Goal: Information Seeking & Learning: Find specific page/section

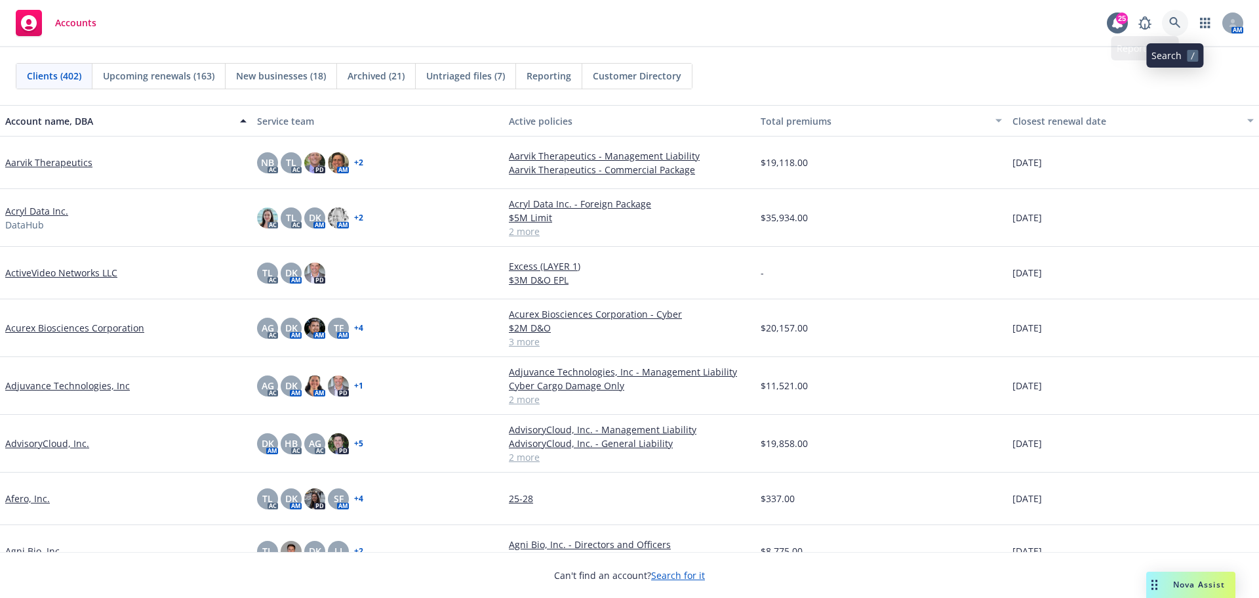
click at [1174, 19] on icon at bounding box center [1176, 23] width 12 height 12
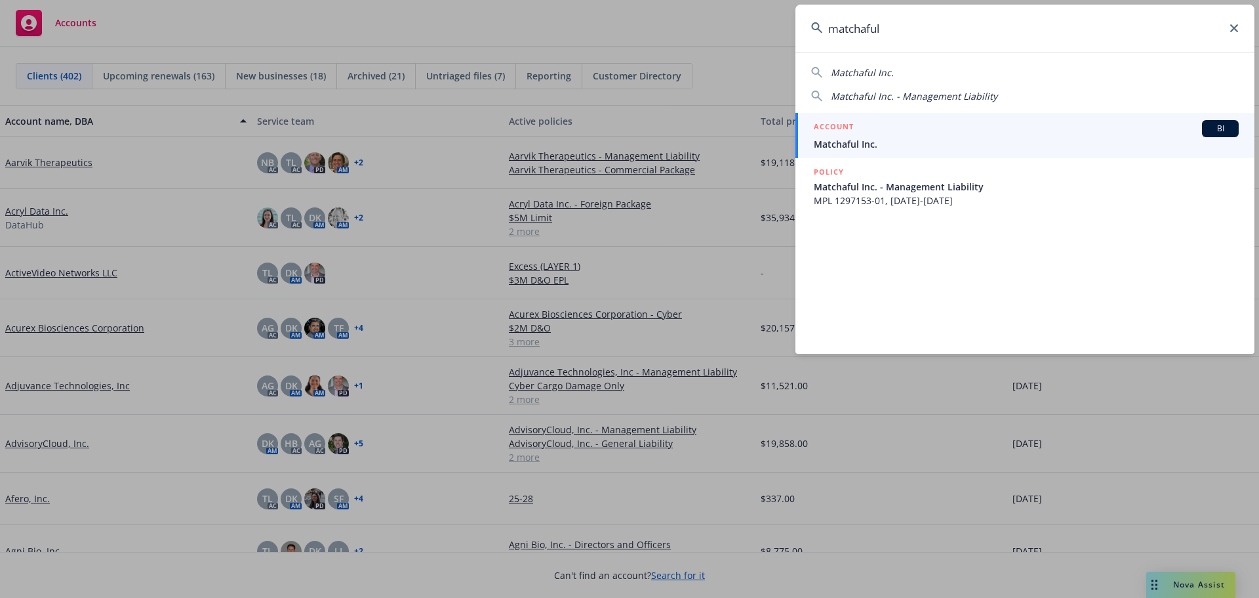
type input "matchaful"
click at [863, 138] on span "Matchaful Inc." at bounding box center [1026, 144] width 425 height 14
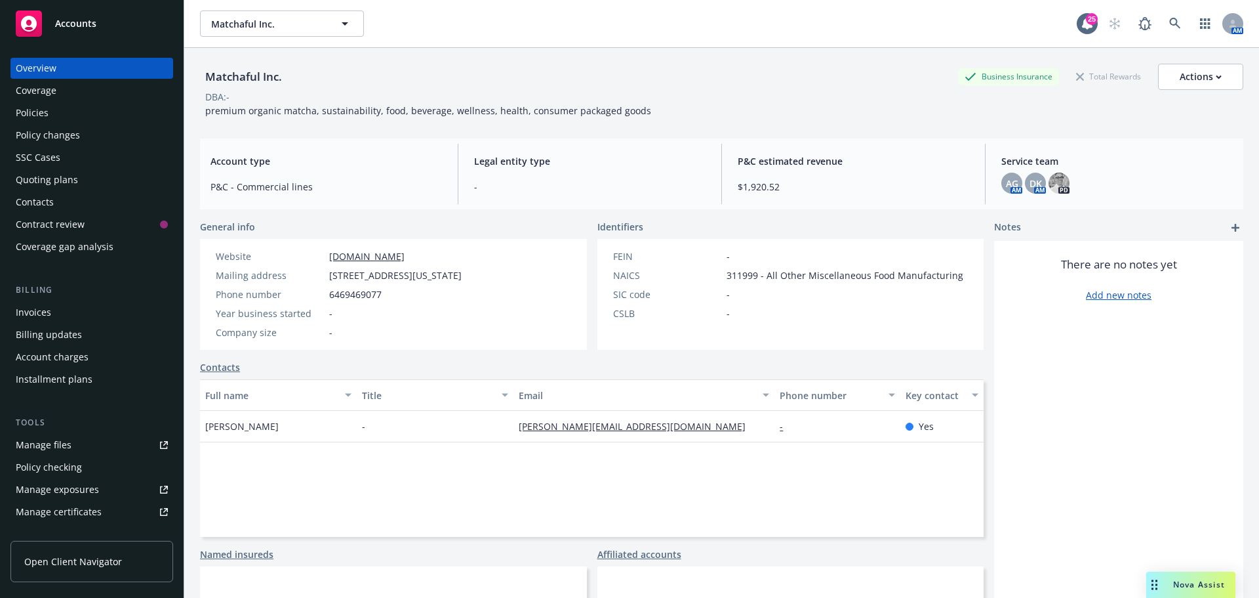
click at [47, 449] on div "Manage files" at bounding box center [44, 444] width 56 height 21
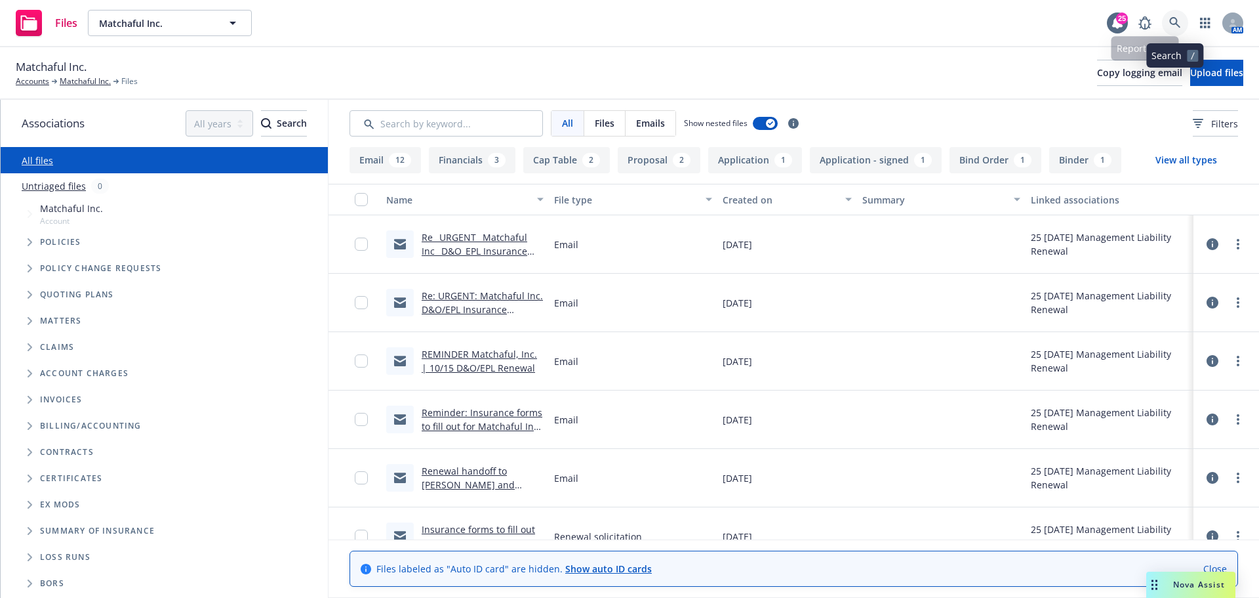
click at [1169, 22] on link at bounding box center [1175, 23] width 26 height 26
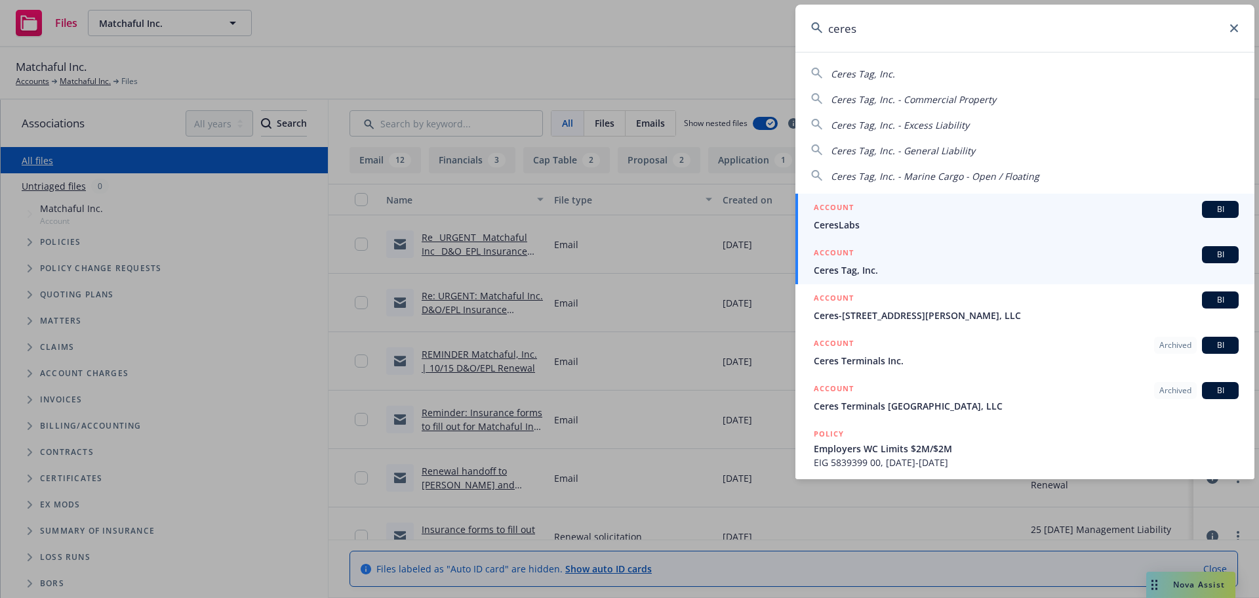
type input "ceres"
click at [856, 270] on span "Ceres Tag, Inc." at bounding box center [1026, 270] width 425 height 14
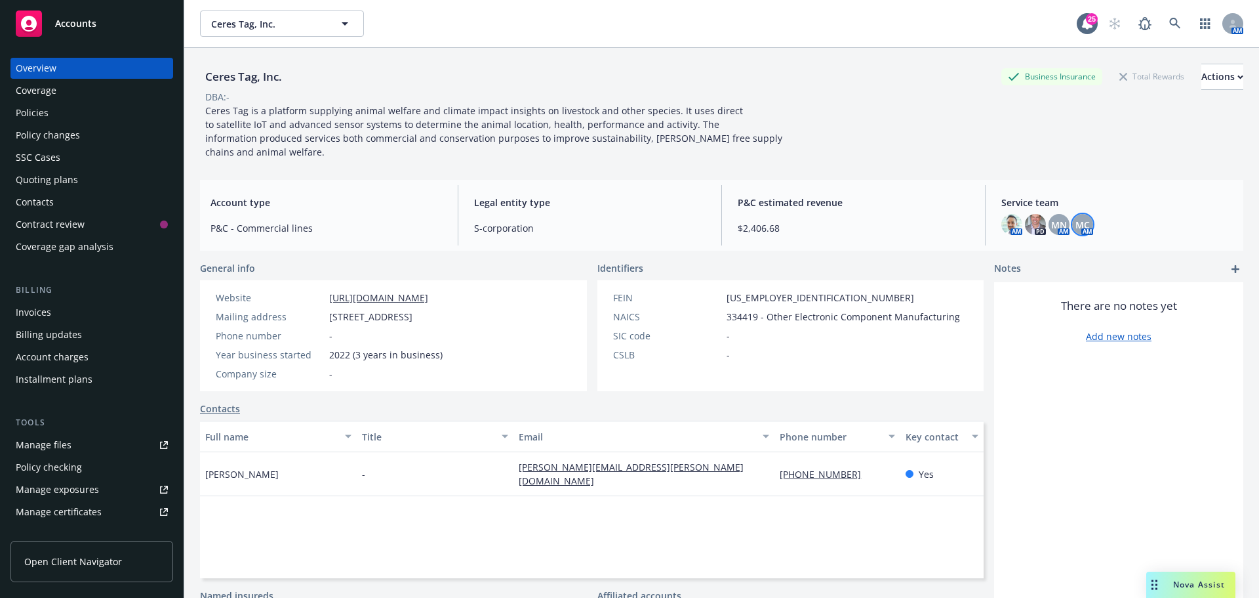
click at [1078, 229] on span "MC" at bounding box center [1083, 225] width 14 height 14
click at [1051, 229] on span "MN" at bounding box center [1059, 225] width 16 height 14
click at [32, 112] on div "Policies" at bounding box center [32, 112] width 33 height 21
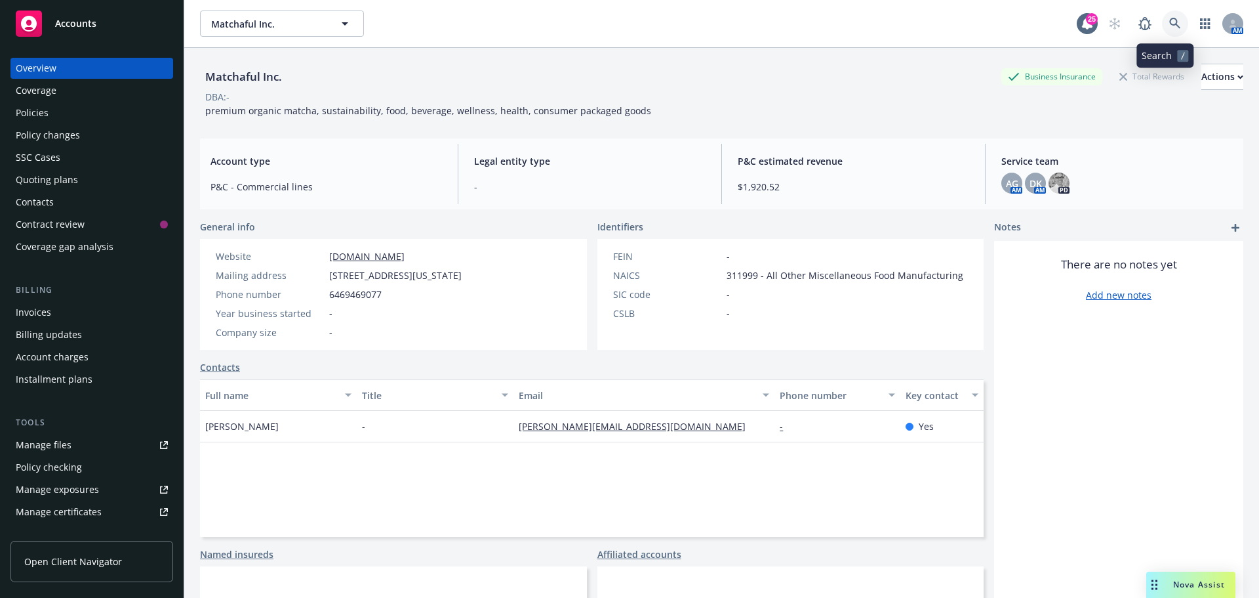
click at [1170, 26] on icon at bounding box center [1175, 23] width 11 height 11
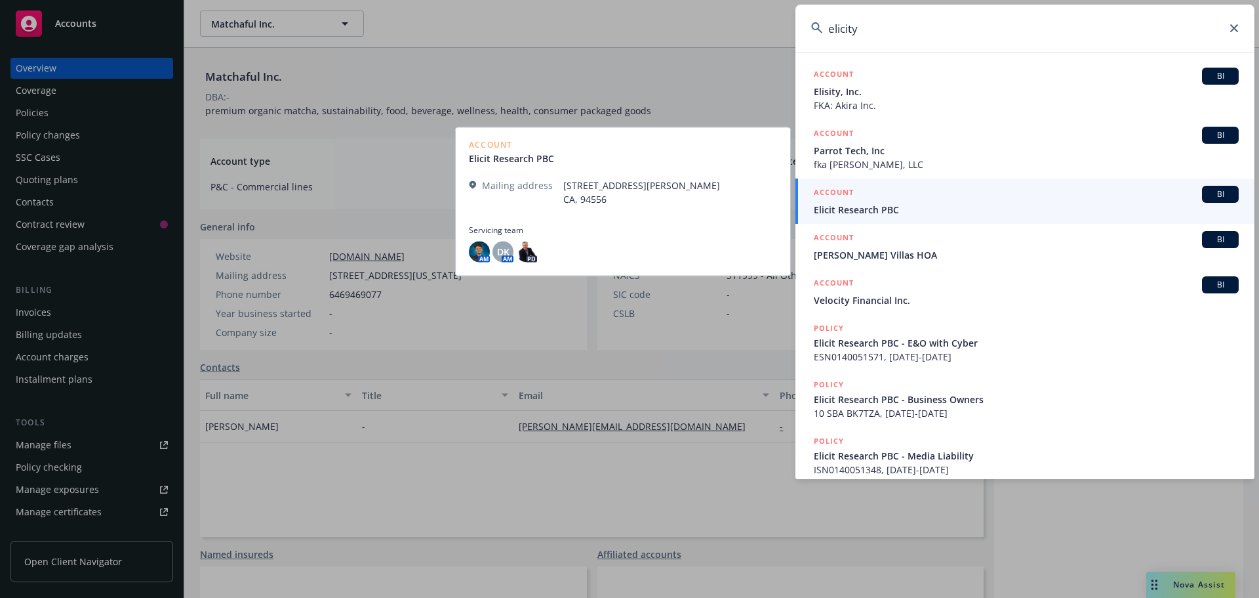
type input "elicity"
click at [872, 212] on span "Elicit Research PBC" at bounding box center [1026, 210] width 425 height 14
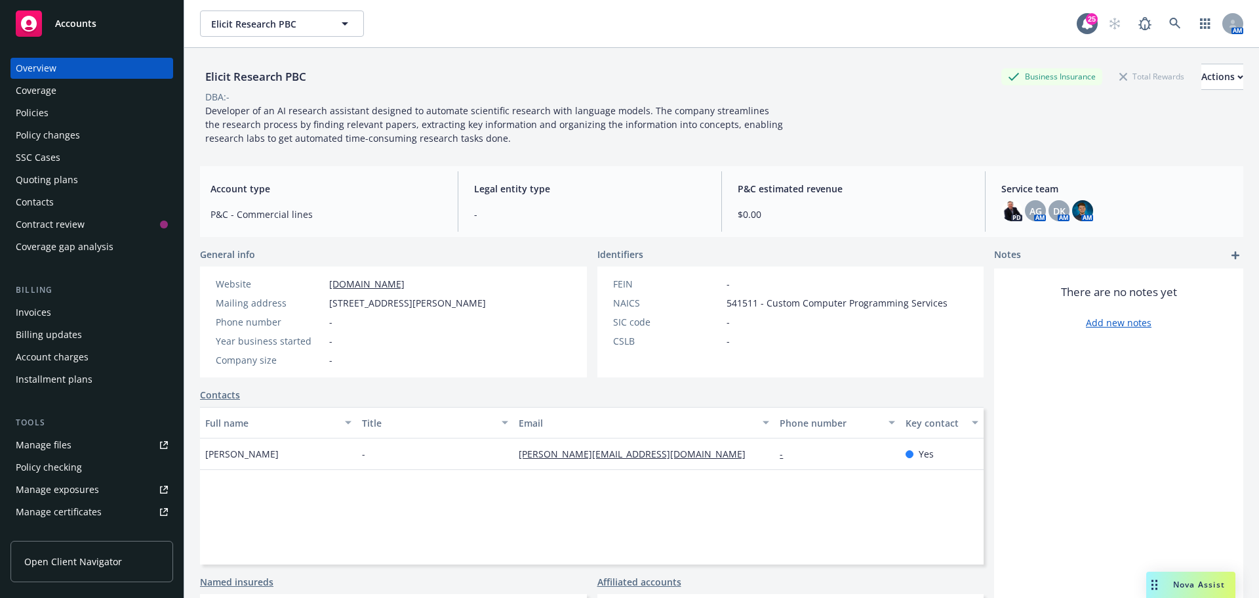
click at [39, 113] on div "Policies" at bounding box center [32, 112] width 33 height 21
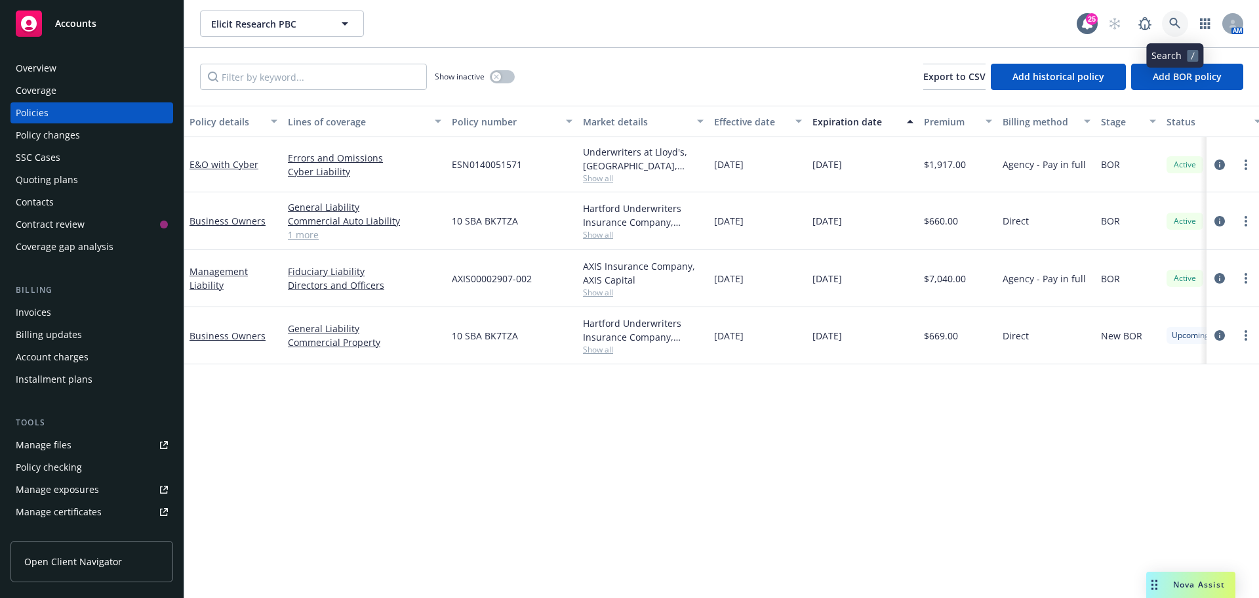
click at [1175, 29] on icon at bounding box center [1176, 24] width 12 height 12
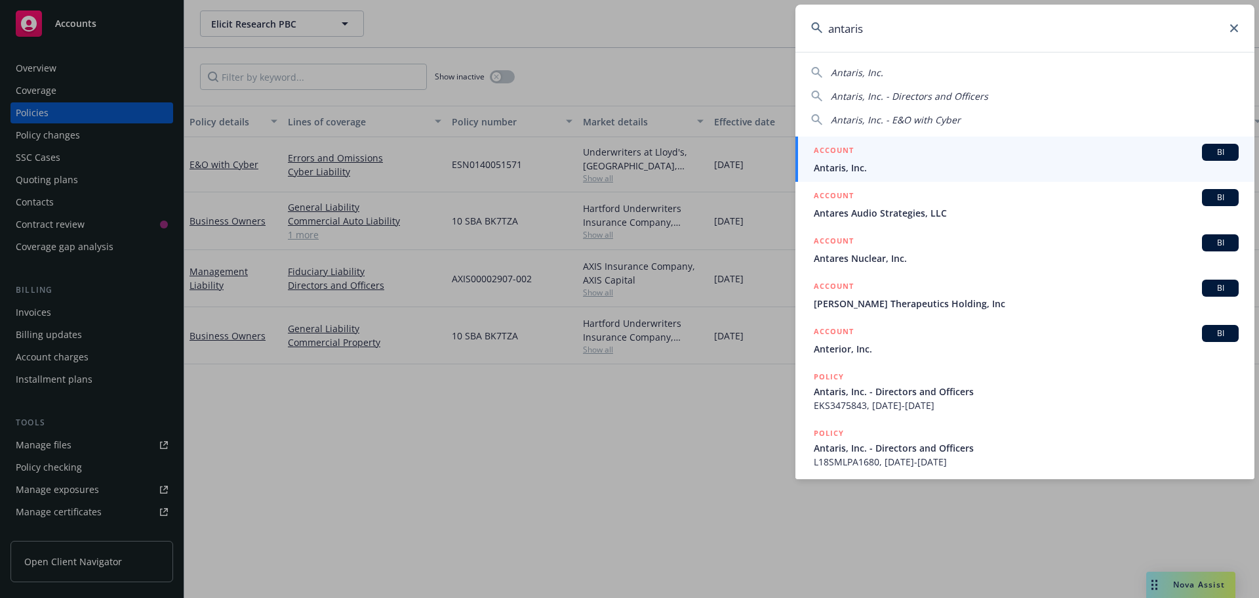
type input "antaris"
click at [852, 168] on span "Antaris, Inc." at bounding box center [1026, 168] width 425 height 14
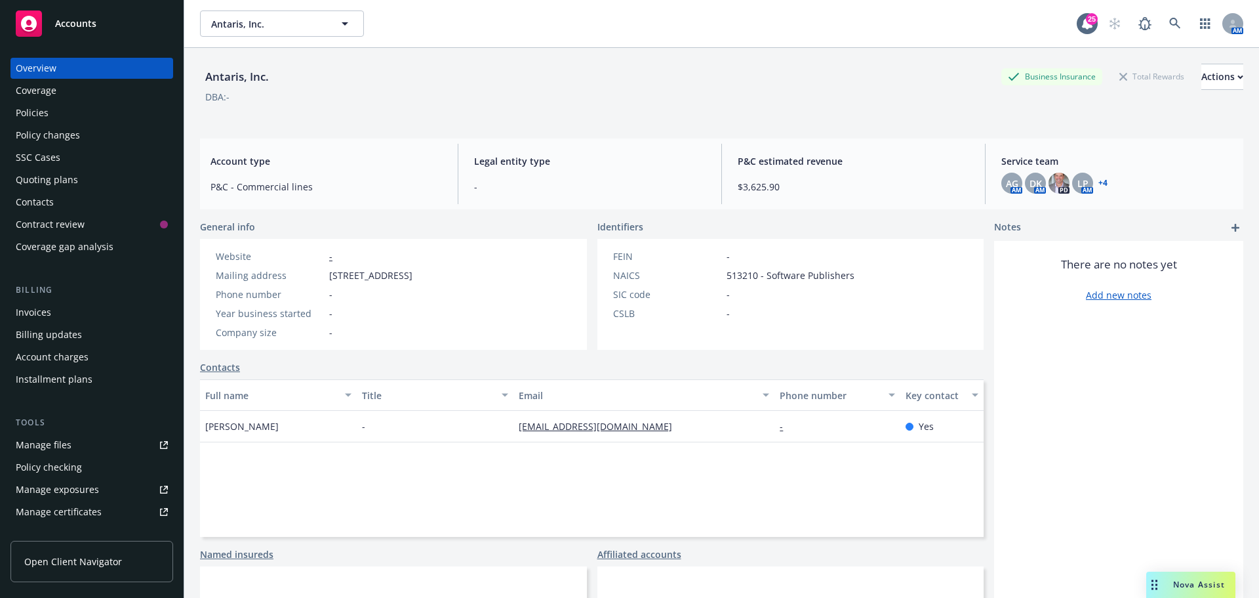
click at [52, 176] on div "Quoting plans" at bounding box center [47, 179] width 62 height 21
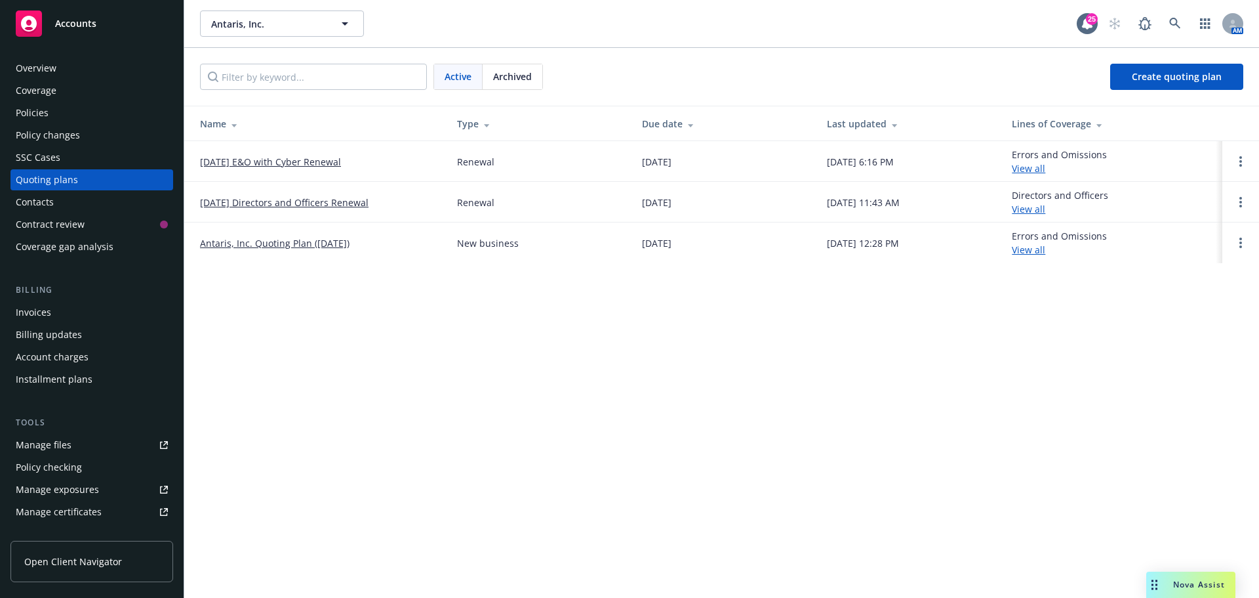
click at [280, 158] on link "[DATE] E&O with Cyber Renewal" at bounding box center [270, 162] width 141 height 14
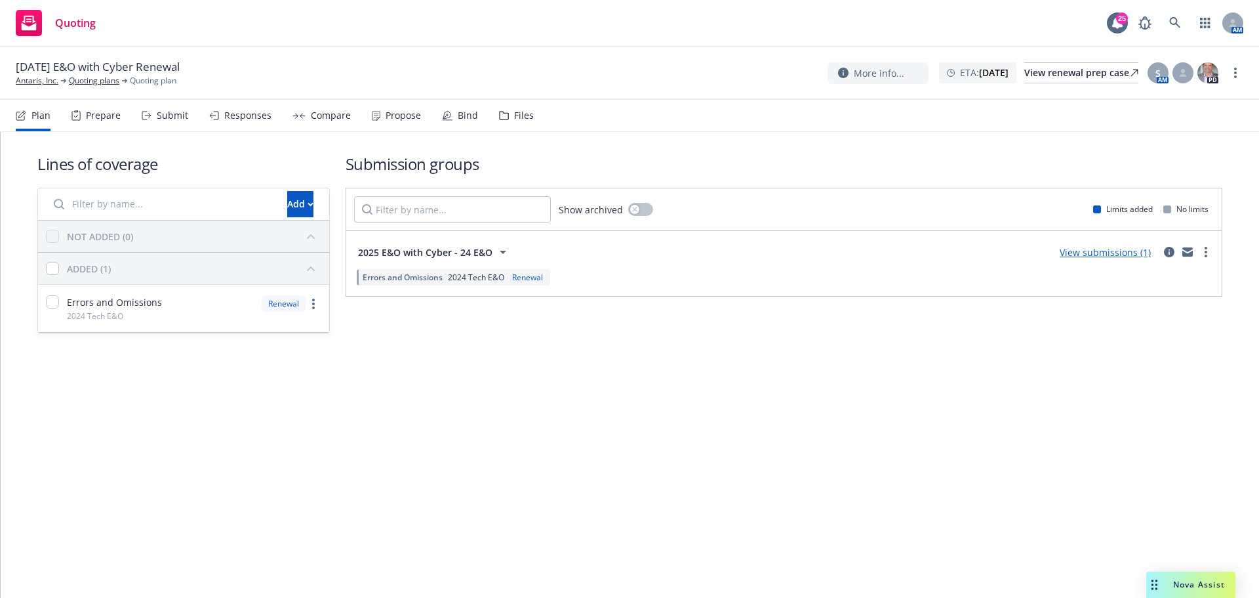
click at [514, 120] on div "Files" at bounding box center [524, 115] width 20 height 10
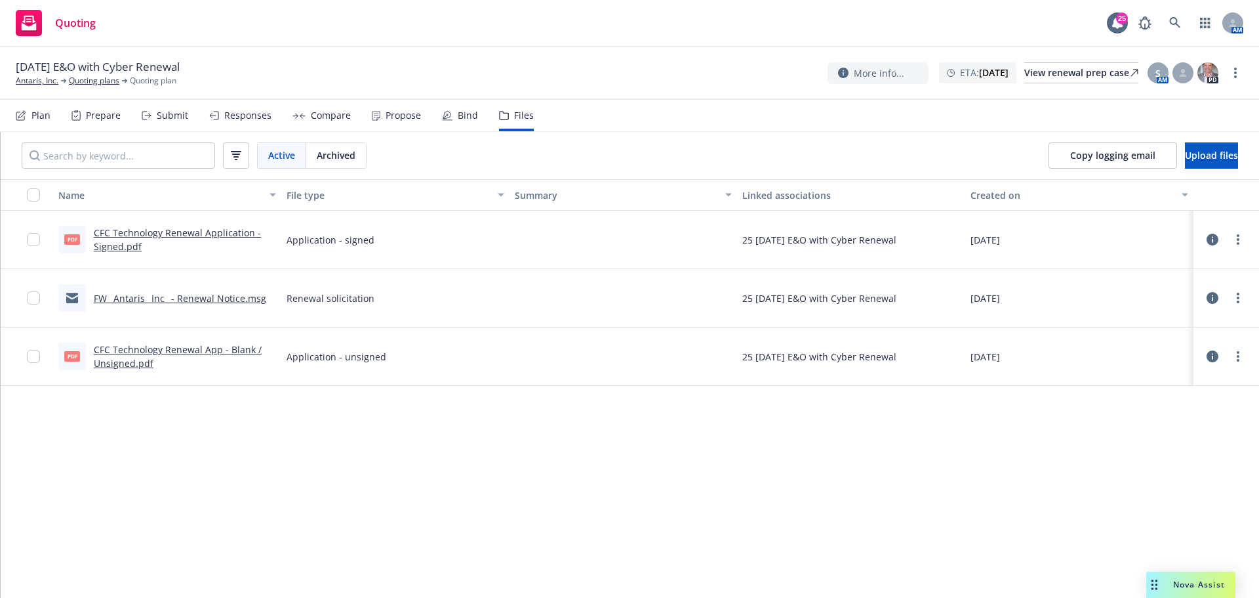
click at [167, 295] on link "FW_ Antaris_ Inc_ - Renewal Notice.msg" at bounding box center [180, 298] width 173 height 12
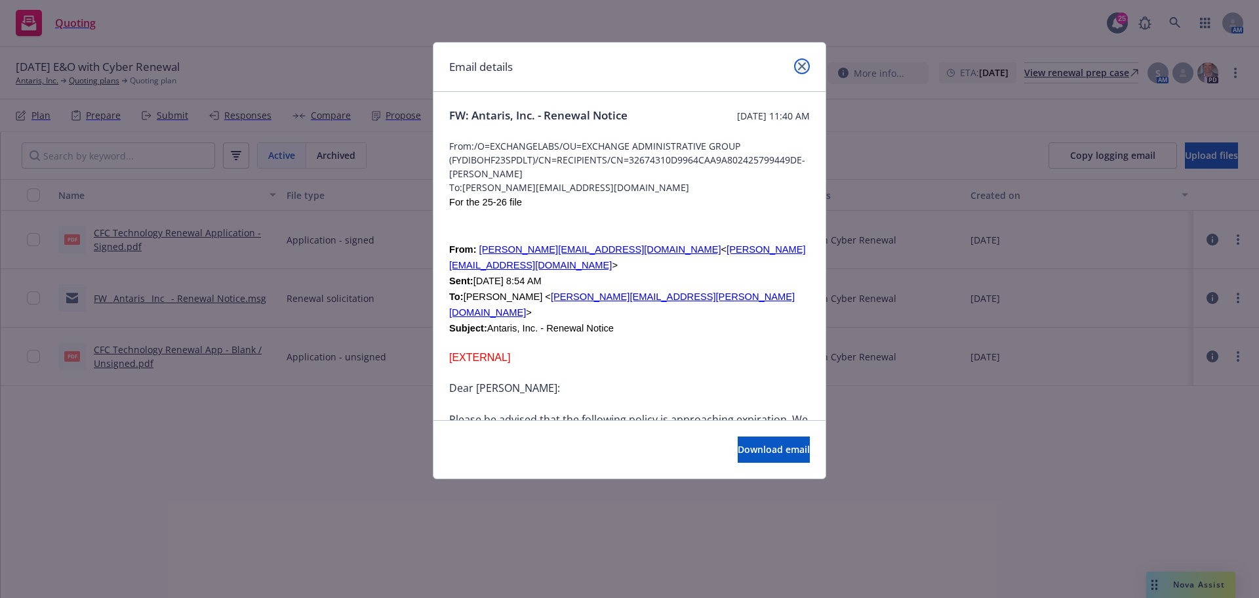
click at [802, 64] on icon "close" at bounding box center [802, 66] width 8 height 8
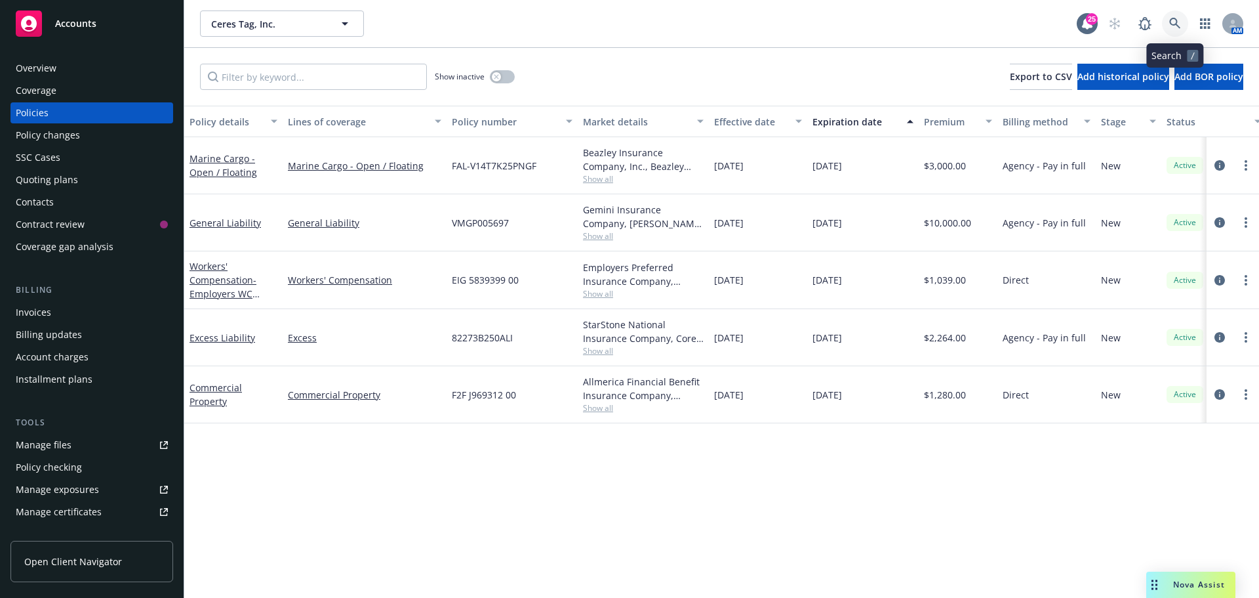
click at [1170, 26] on icon at bounding box center [1176, 24] width 12 height 12
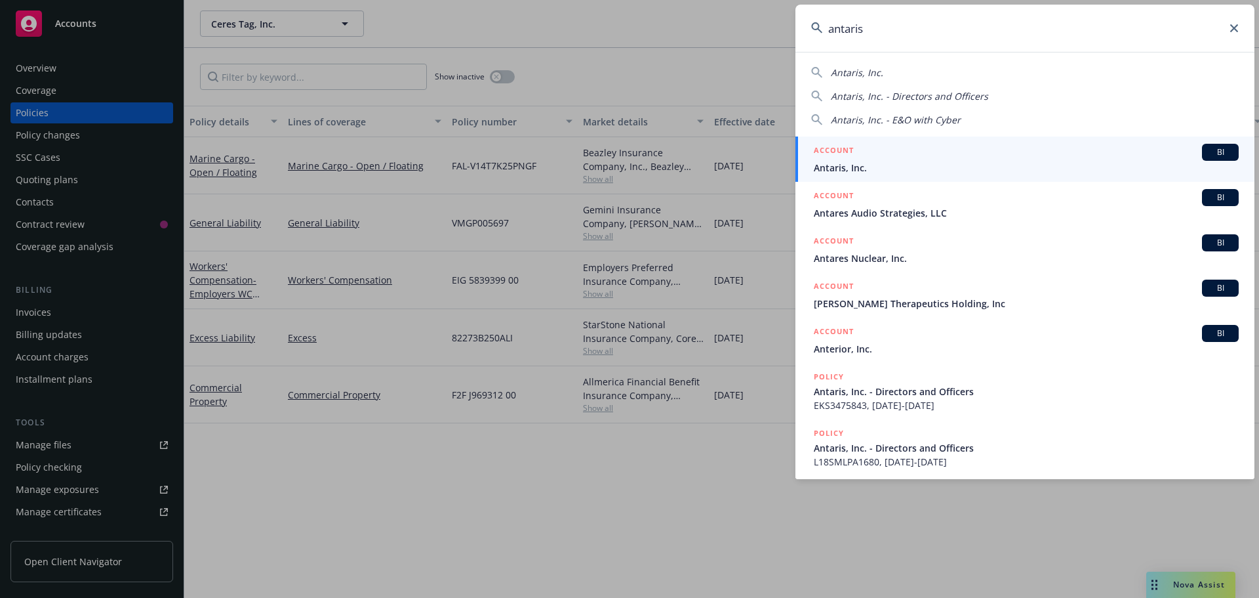
type input "antaris"
click at [868, 165] on span "Antaris, Inc." at bounding box center [1026, 168] width 425 height 14
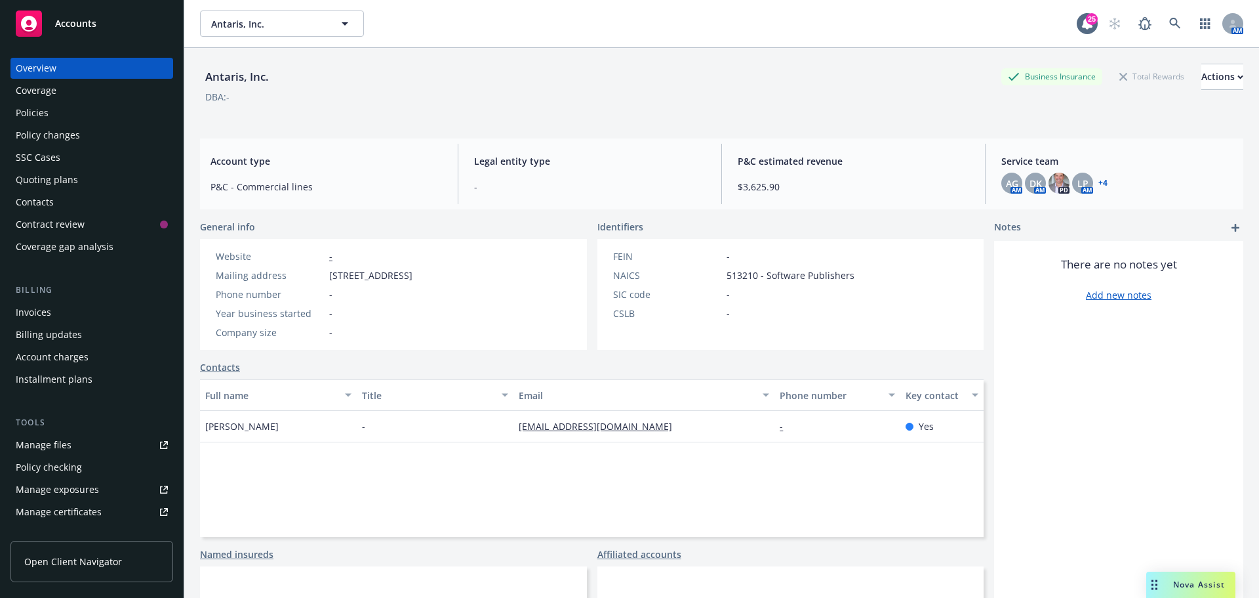
click at [1099, 187] on link "+ 4" at bounding box center [1103, 183] width 9 height 8
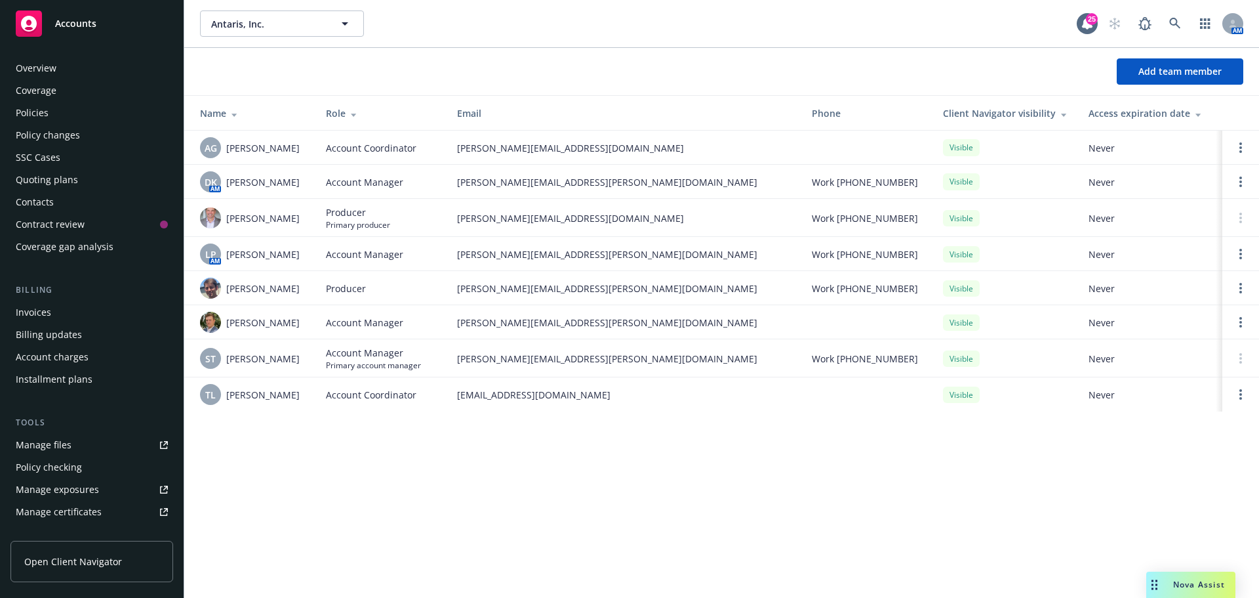
click at [41, 112] on div "Policies" at bounding box center [32, 112] width 33 height 21
